Goal: Navigation & Orientation: Find specific page/section

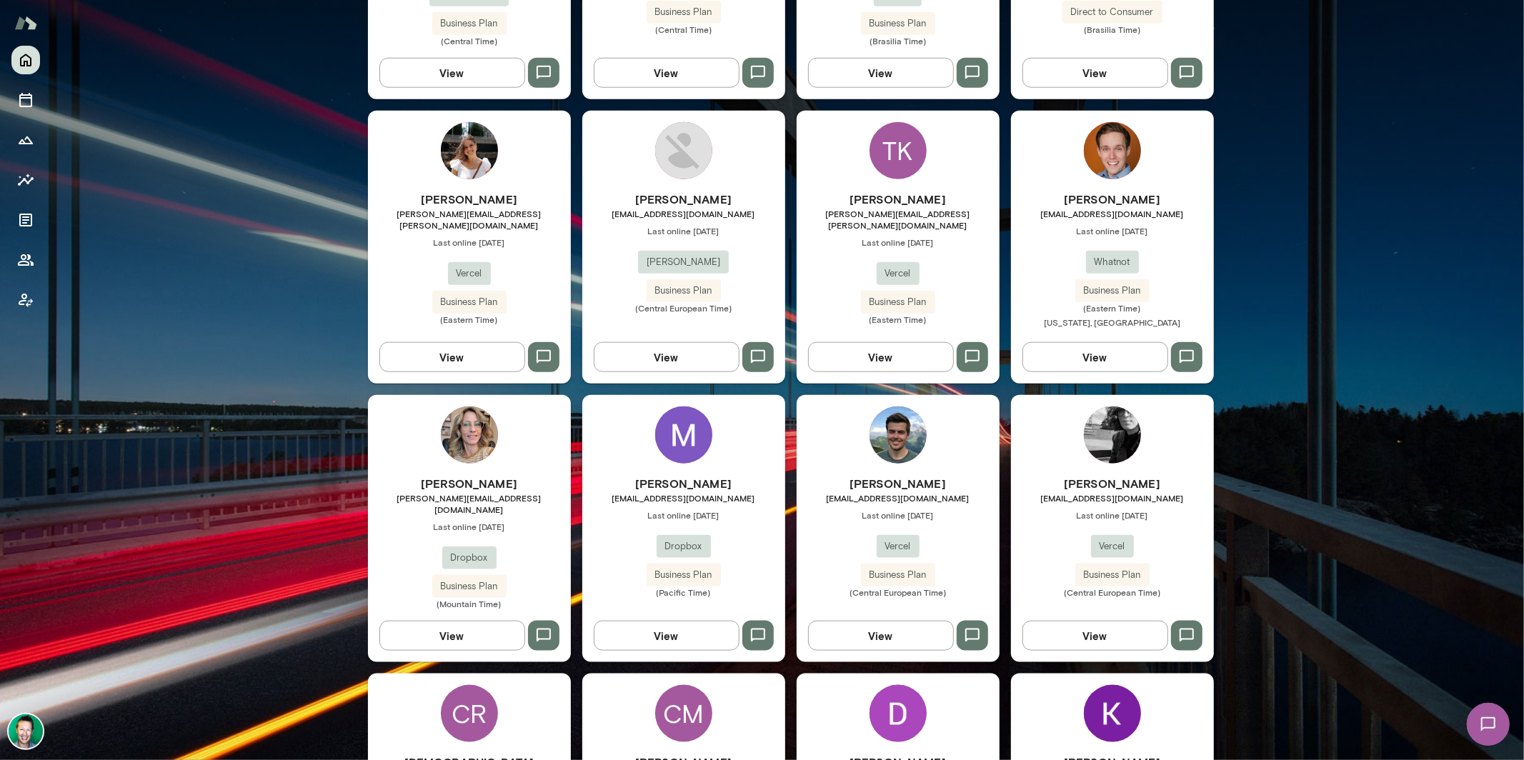
scroll to position [1320, 0]
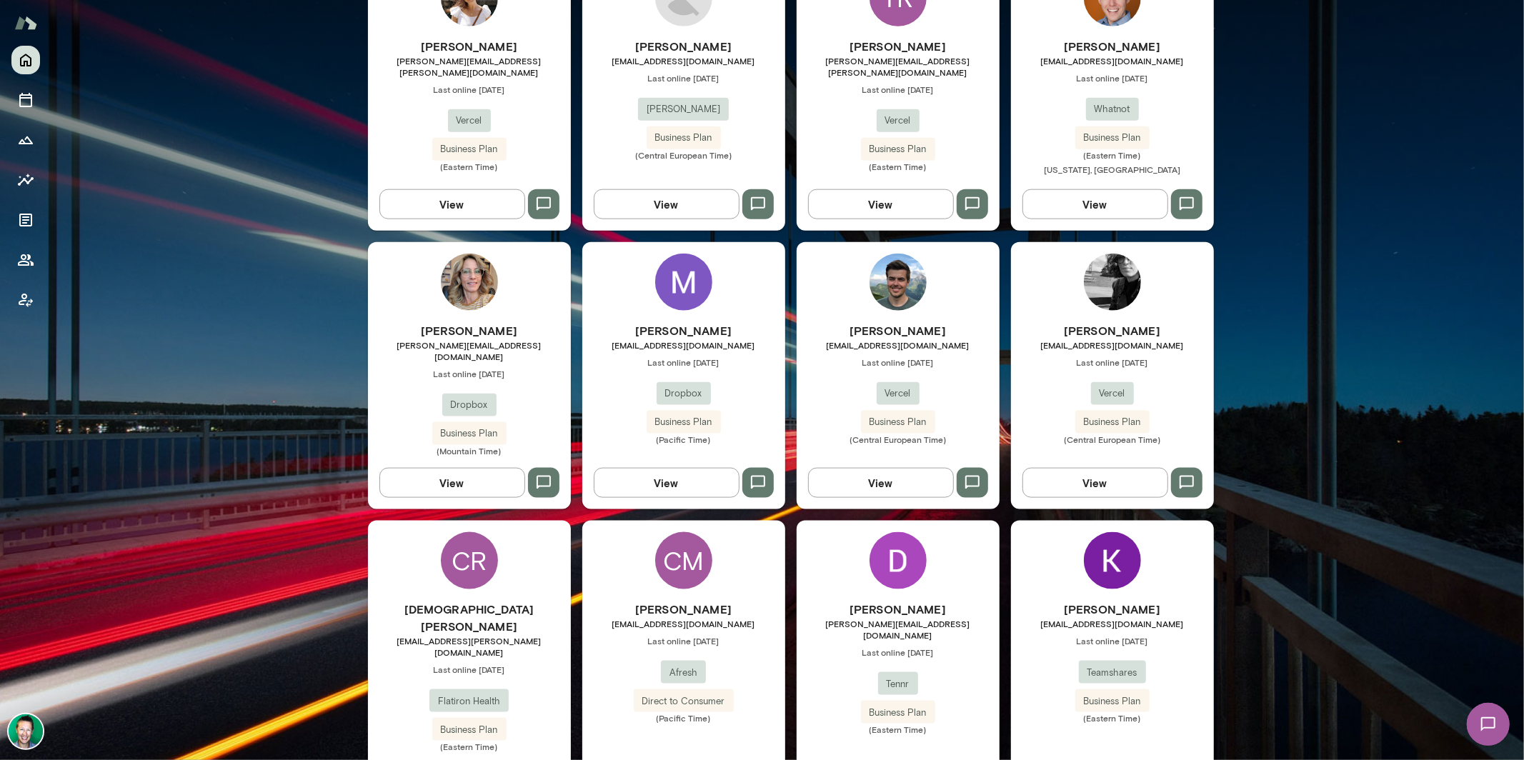
click at [35, 567] on img at bounding box center [26, 732] width 34 height 34
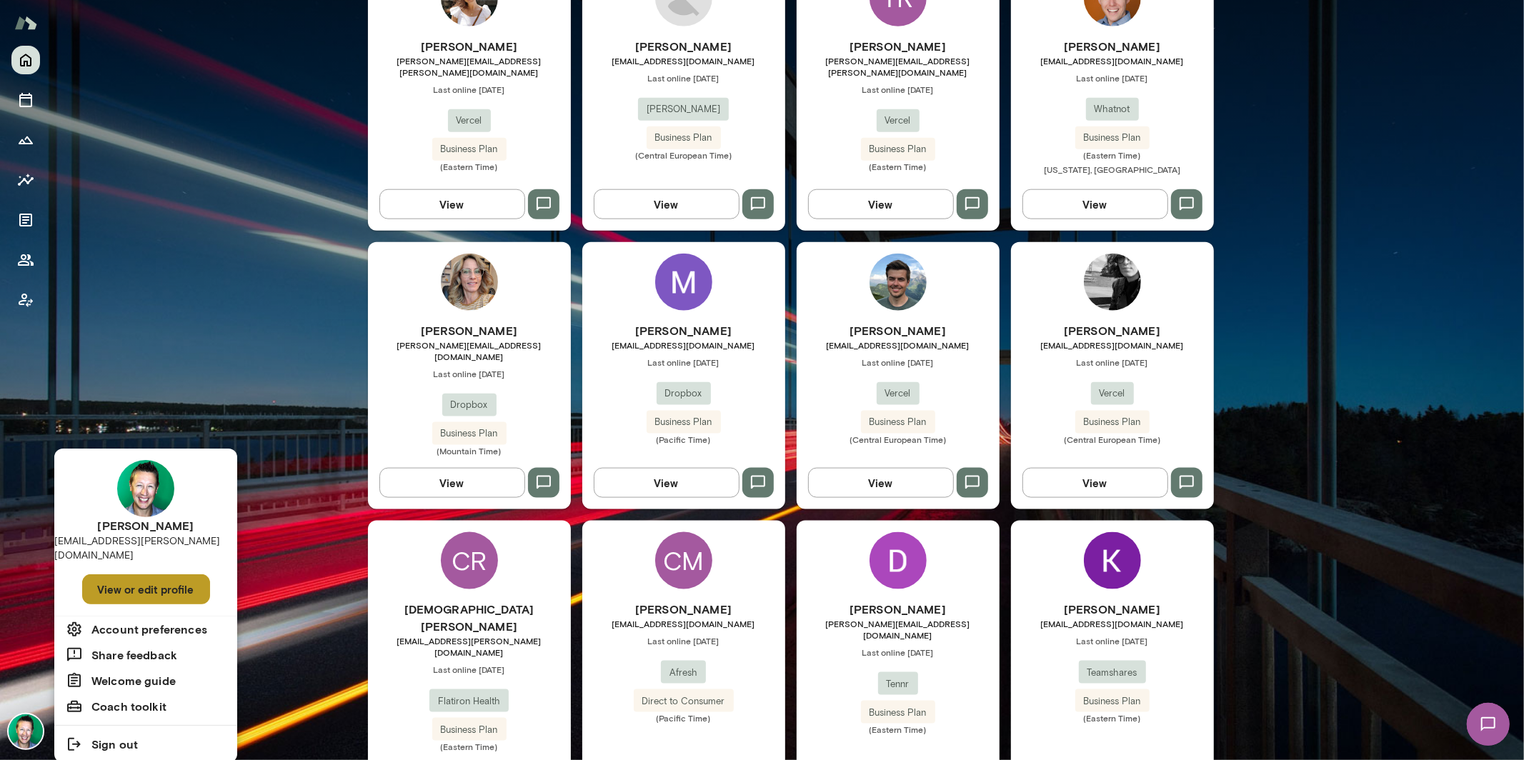
click at [123, 567] on button "View or edit profile" at bounding box center [146, 590] width 128 height 30
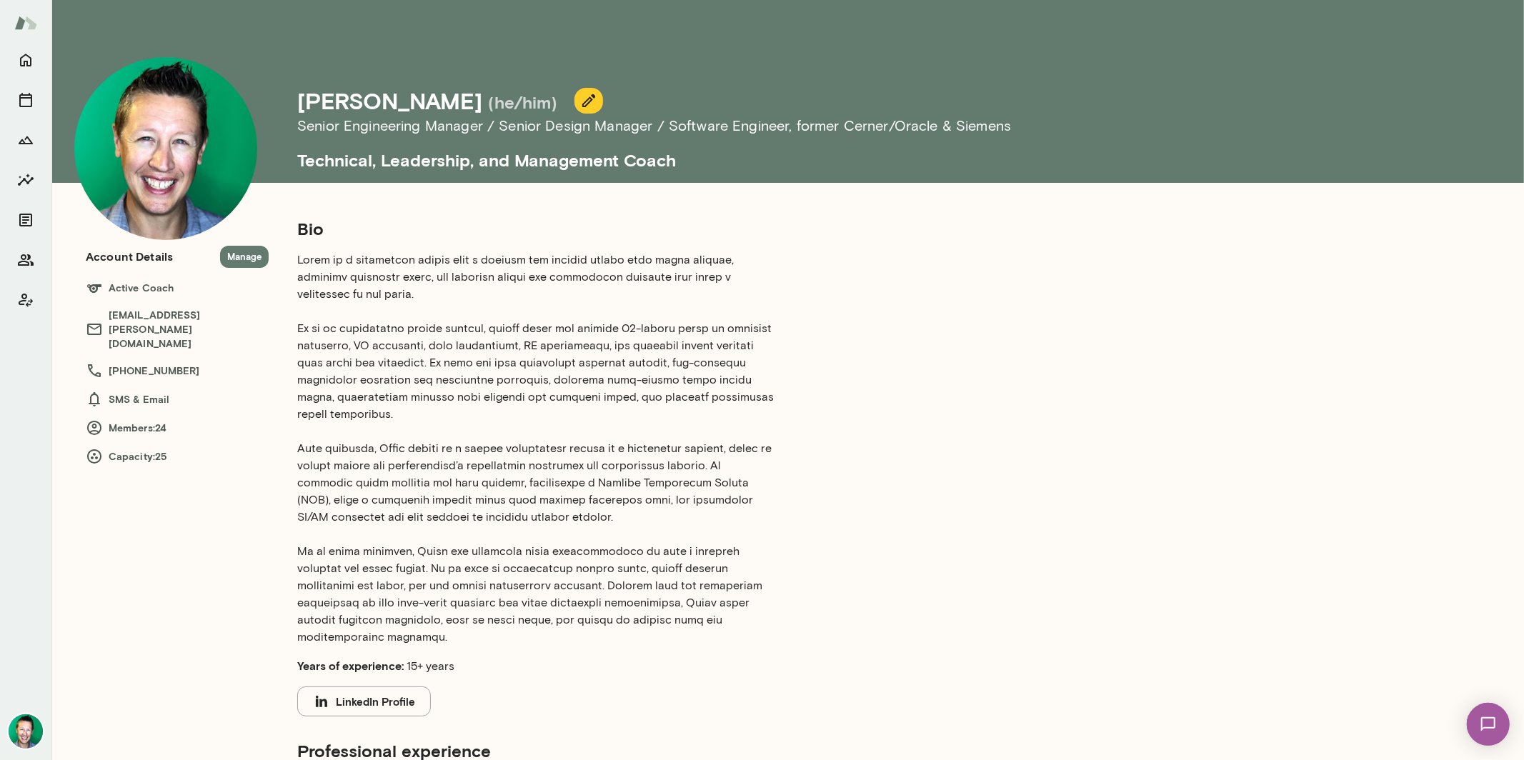
scroll to position [3, 0]
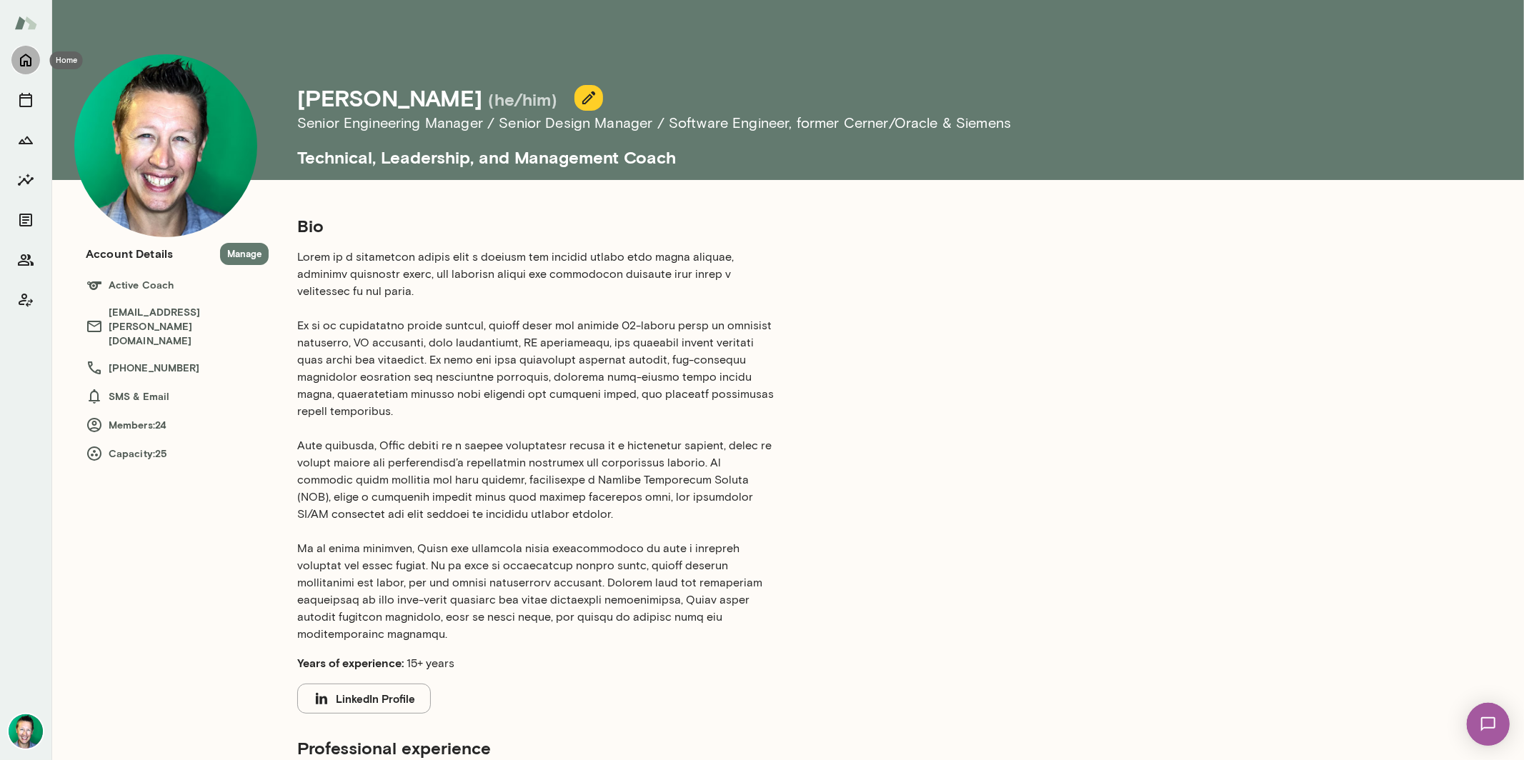
click at [26, 64] on icon "Home" at bounding box center [25, 59] width 17 height 17
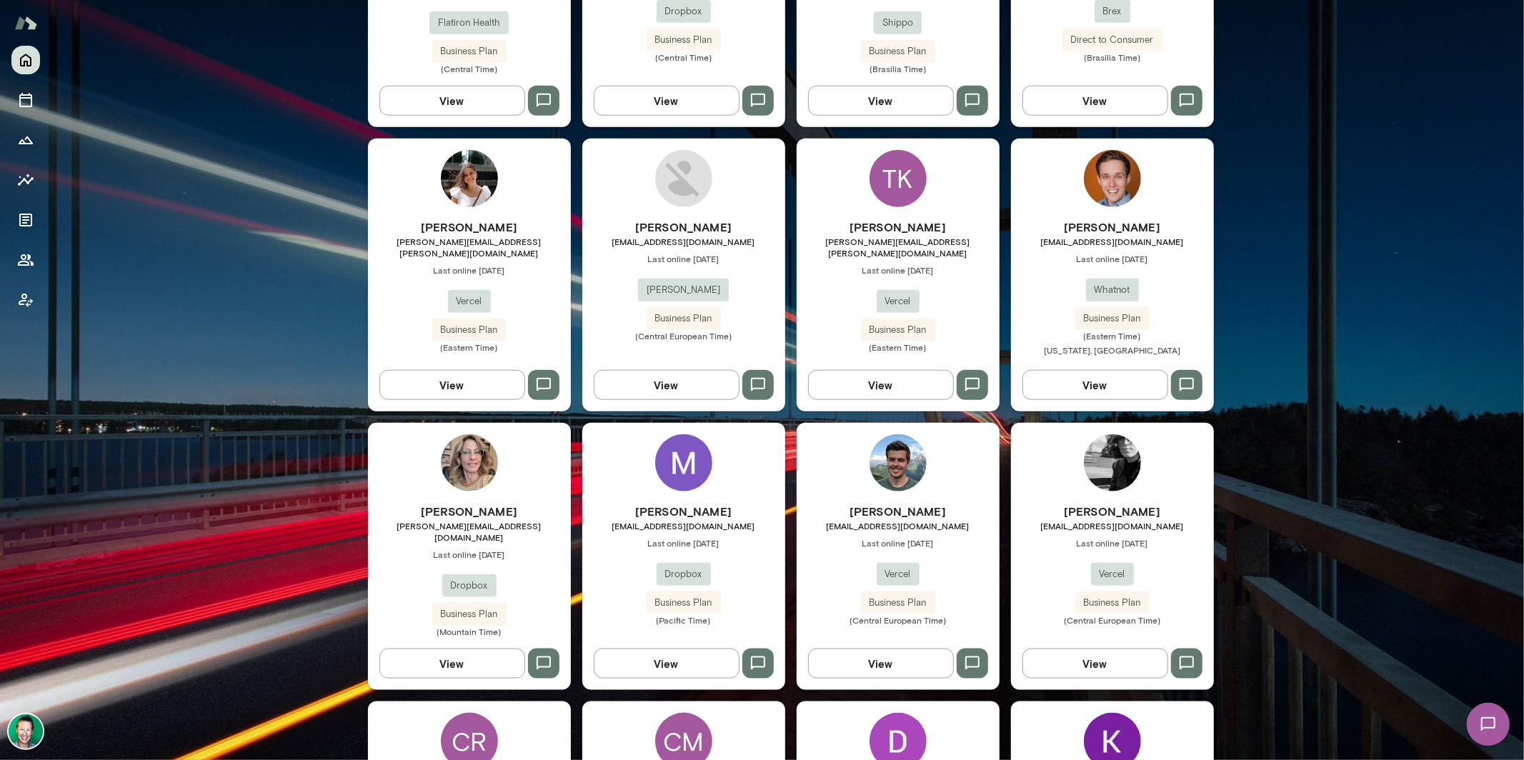
scroll to position [1152, 0]
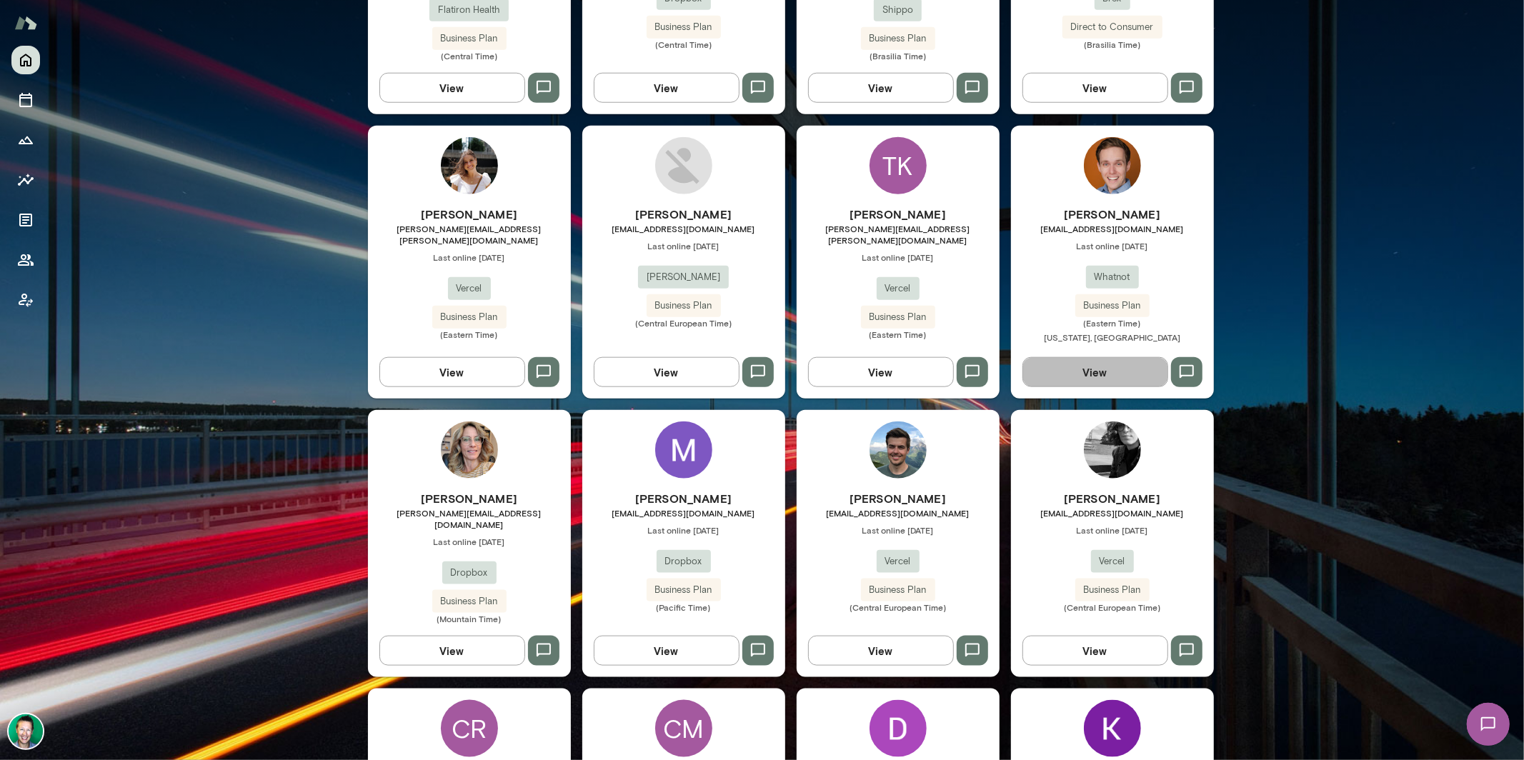
click at [905, 357] on button "View" at bounding box center [1096, 372] width 146 height 30
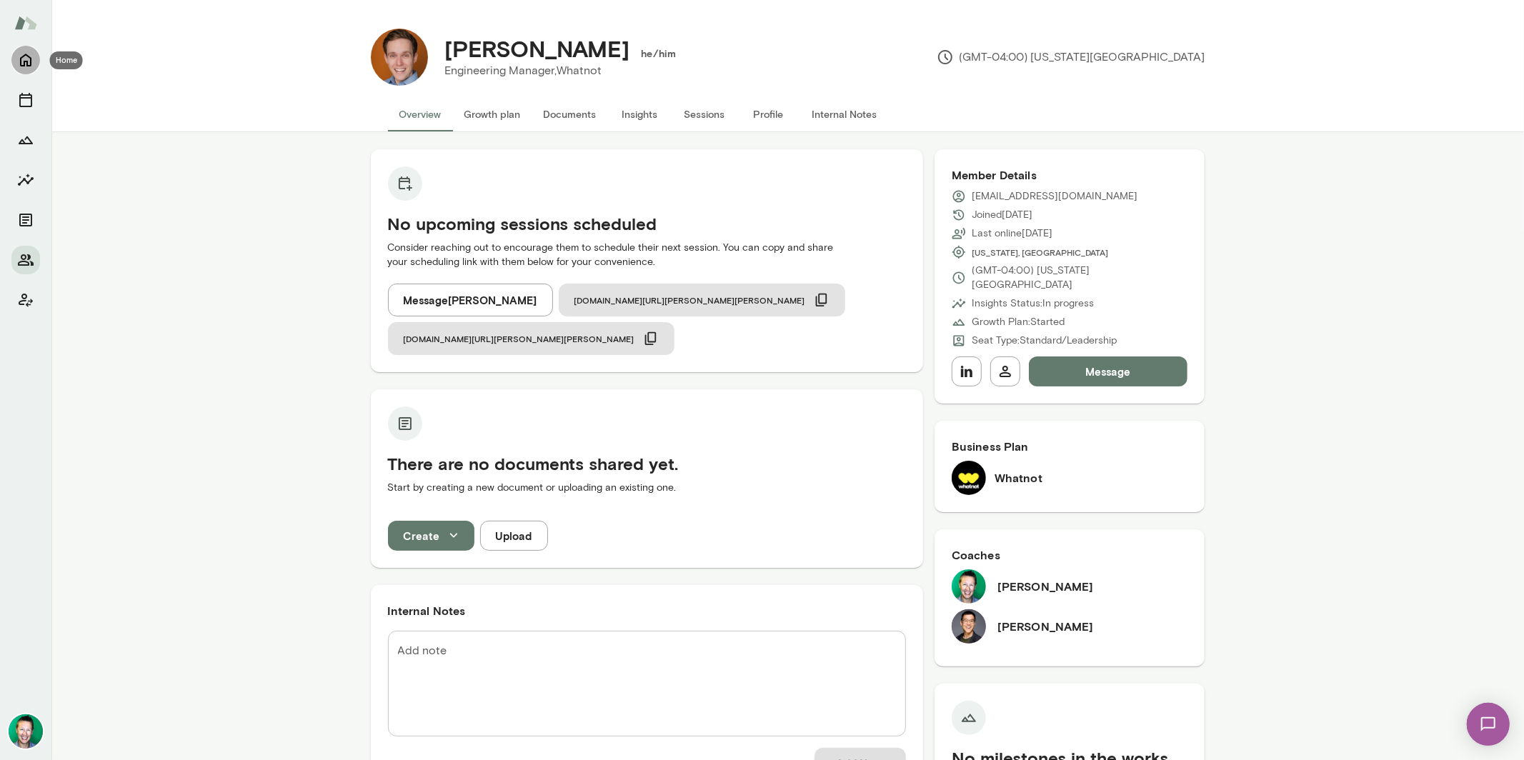
click at [26, 60] on icon "Home" at bounding box center [25, 59] width 17 height 17
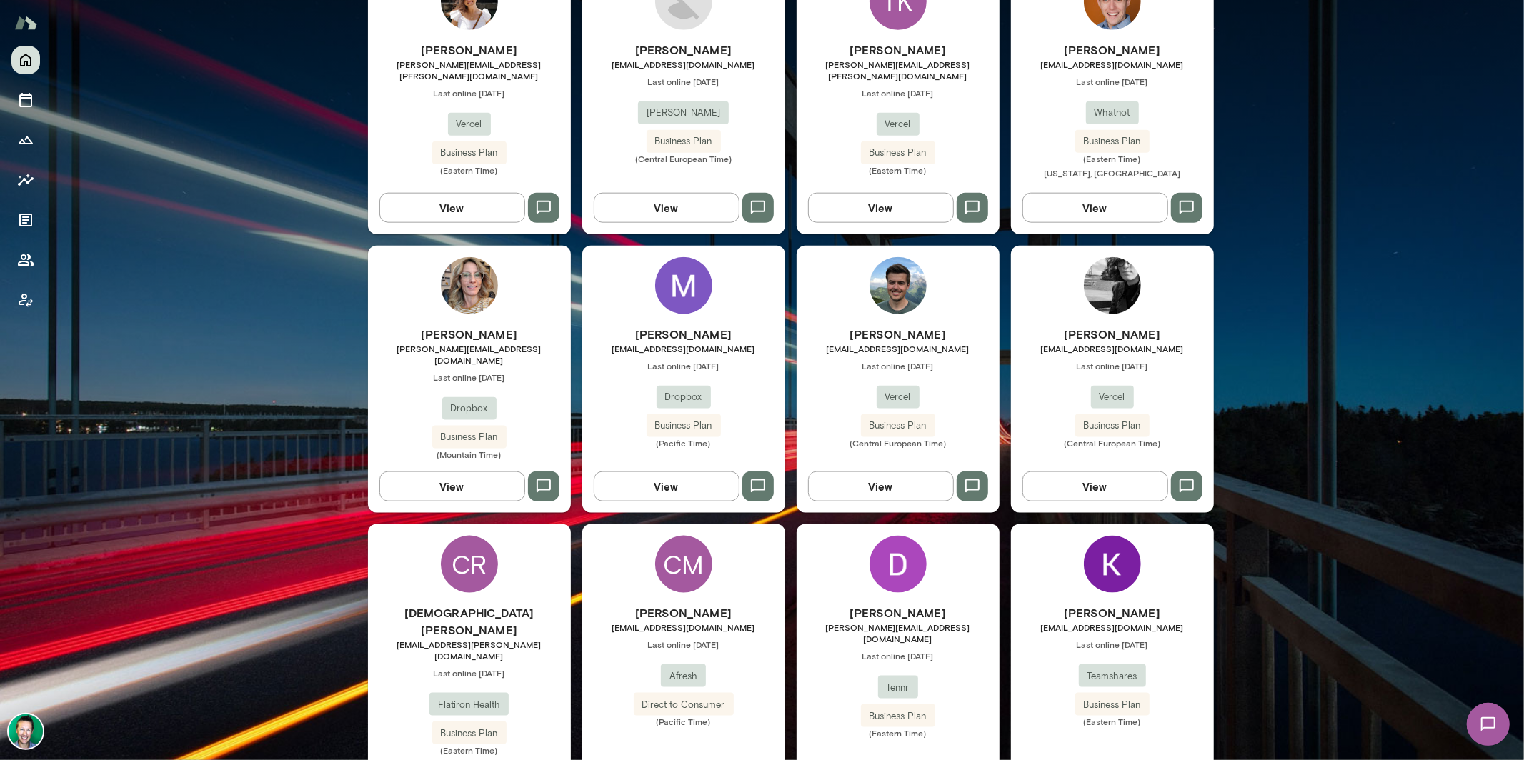
scroll to position [1320, 0]
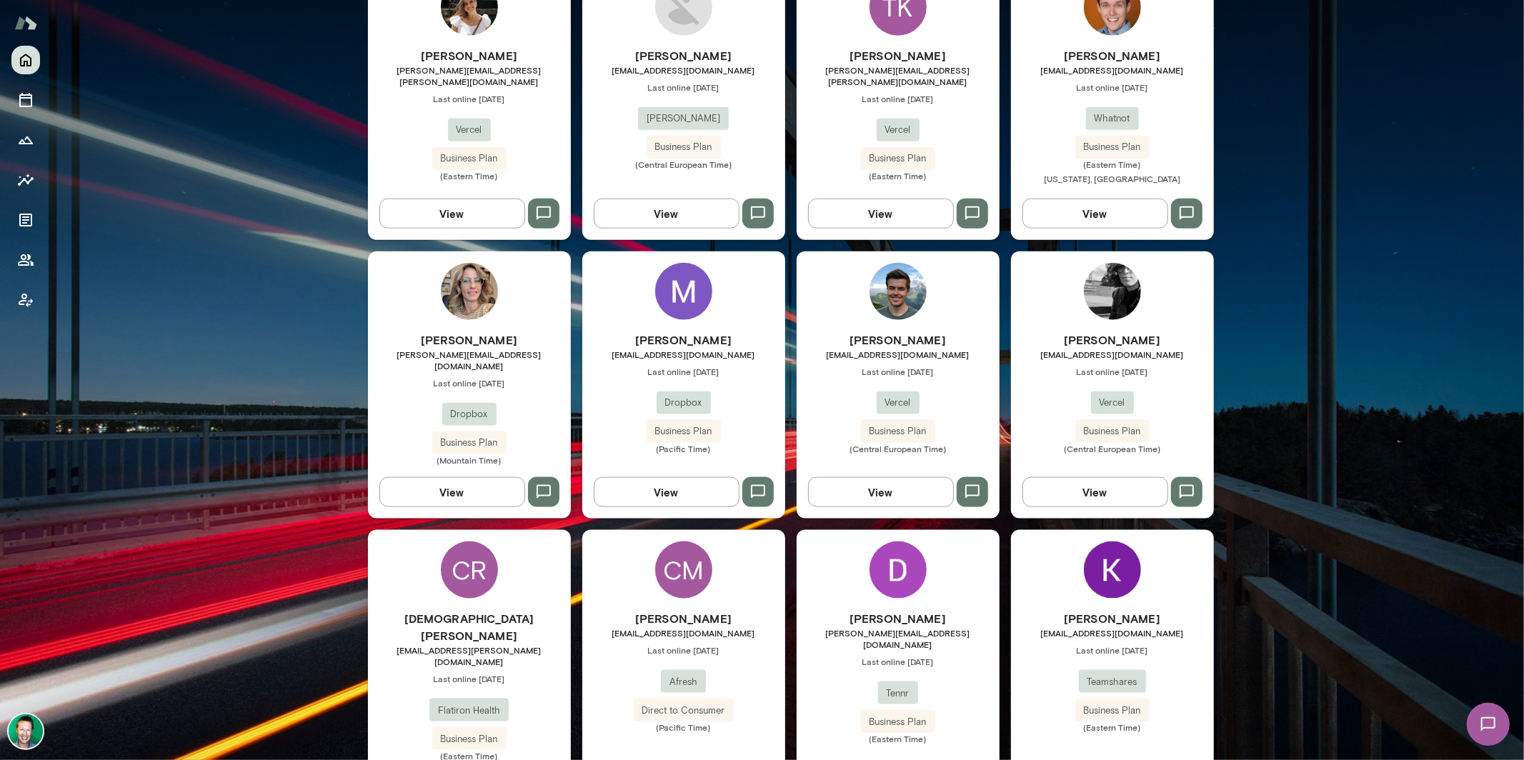
scroll to position [1298, 0]
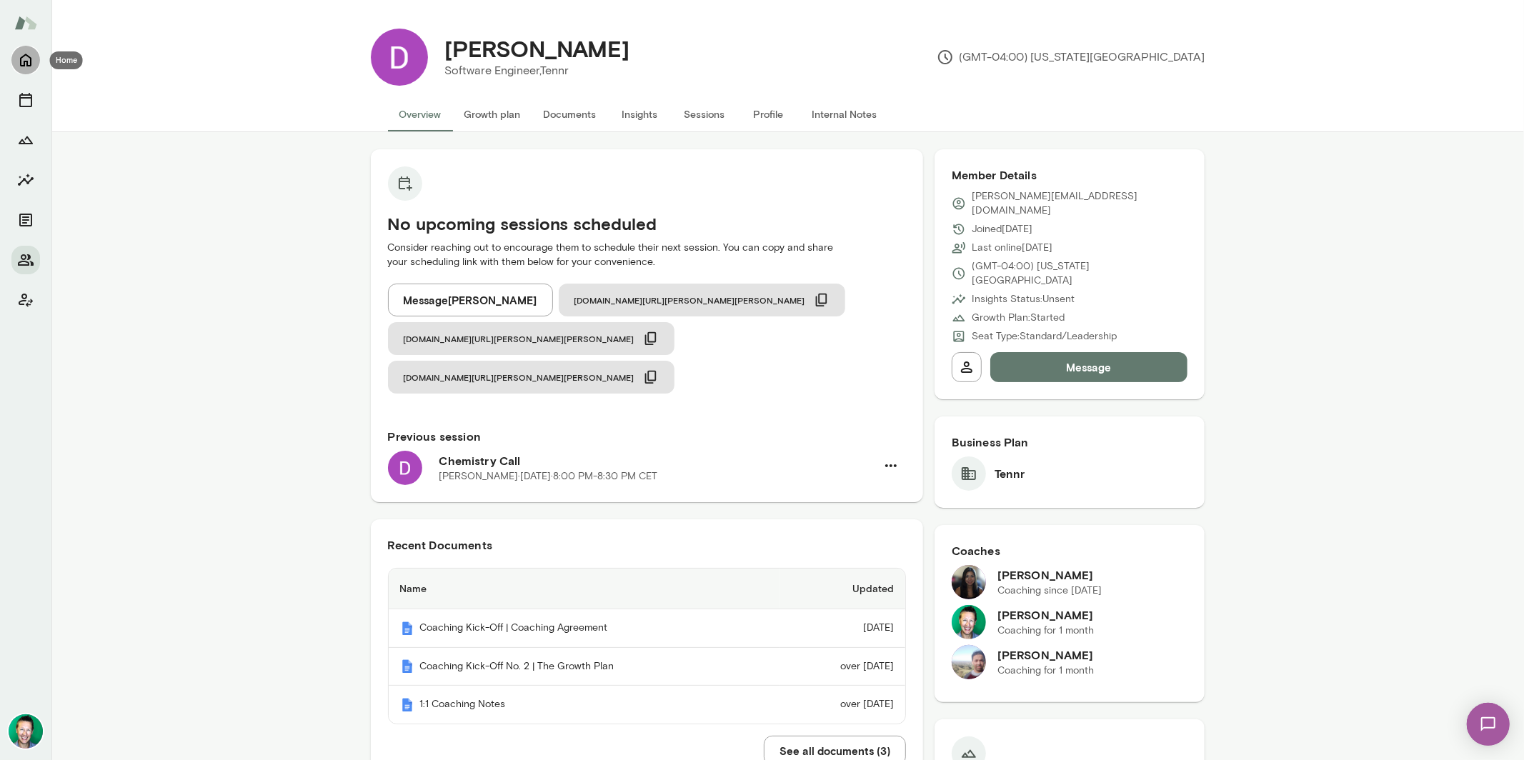
click at [29, 64] on icon "Home" at bounding box center [25, 59] width 17 height 17
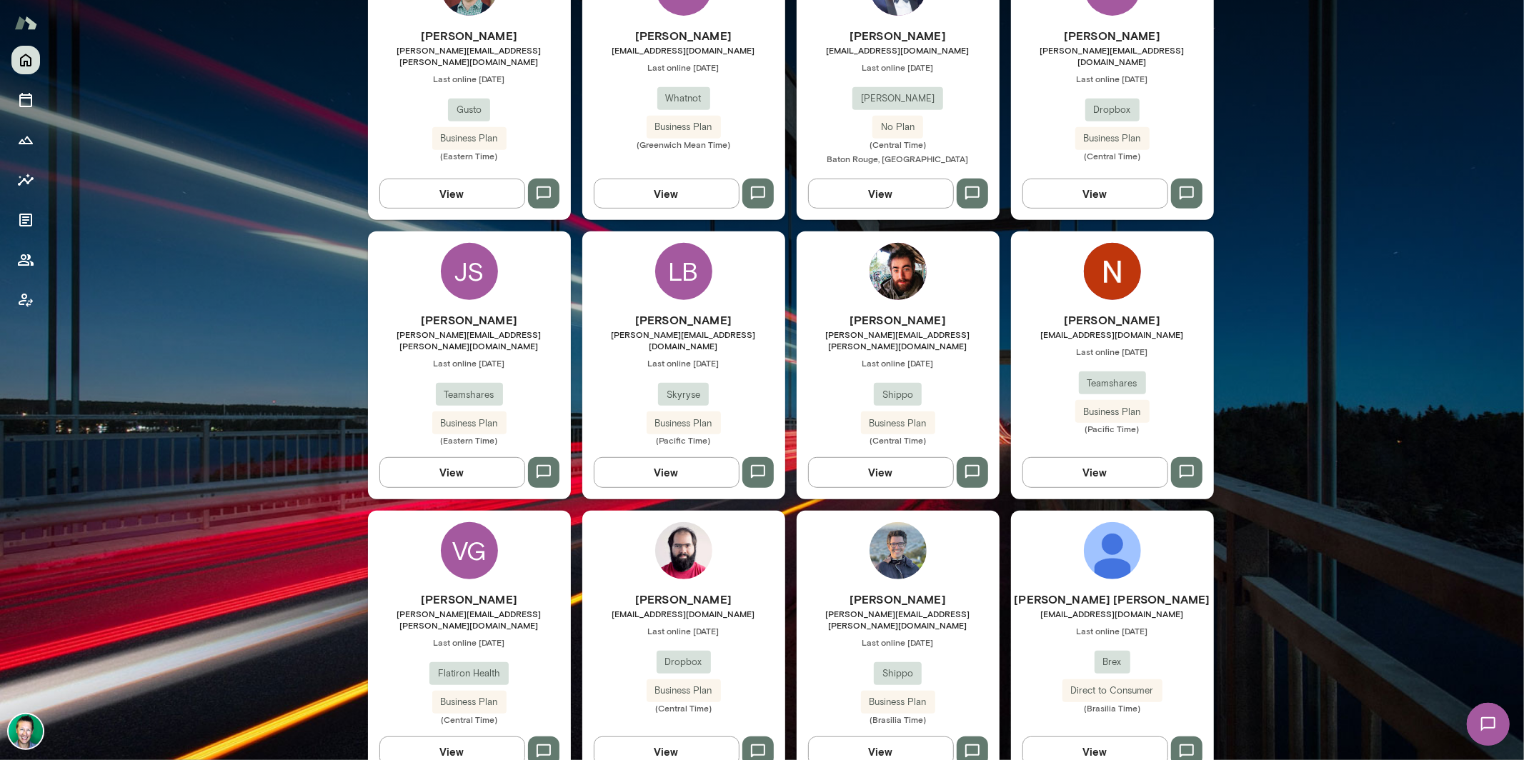
scroll to position [314, 0]
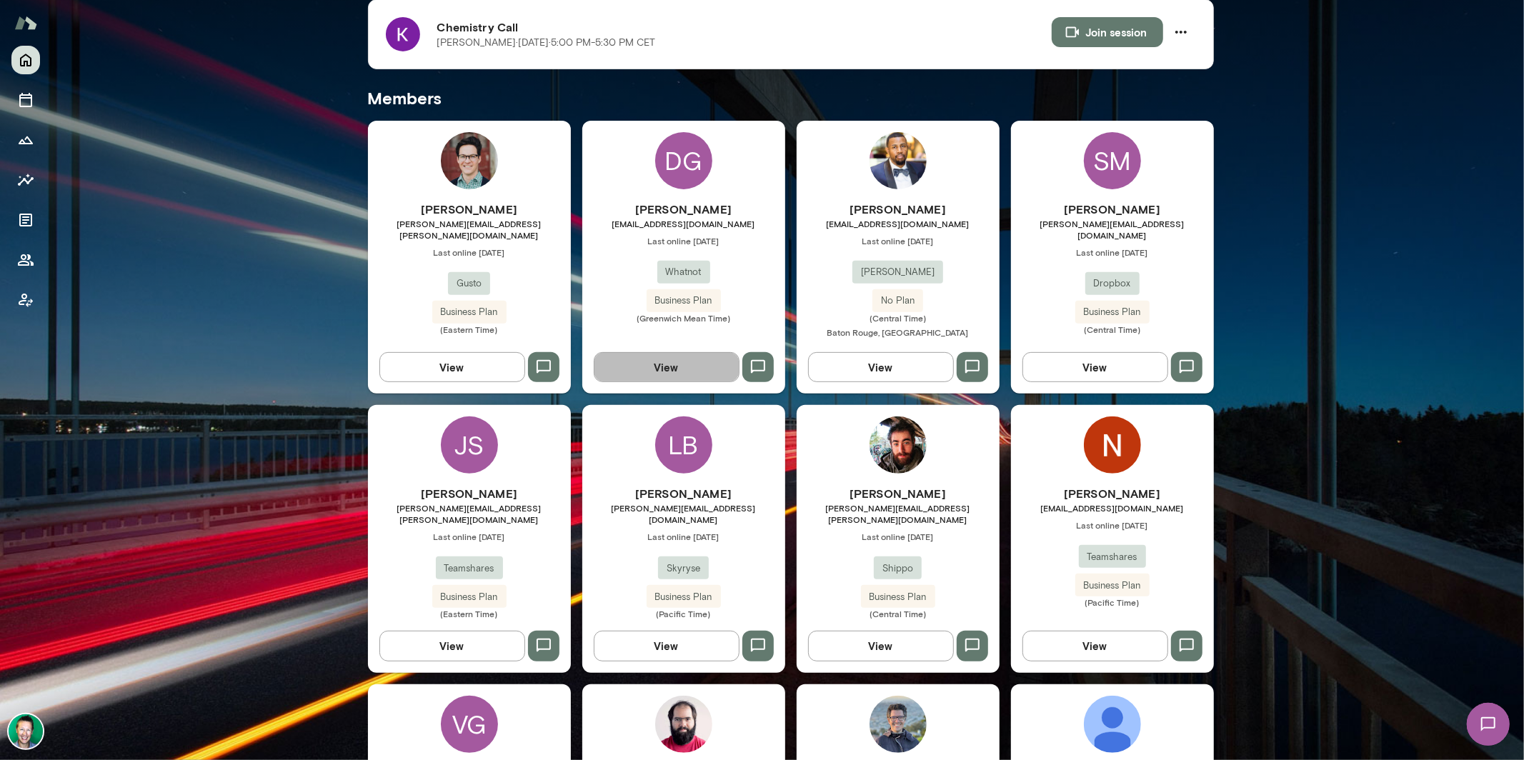
click at [668, 365] on button "View" at bounding box center [667, 367] width 146 height 30
